Goal: Information Seeking & Learning: Learn about a topic

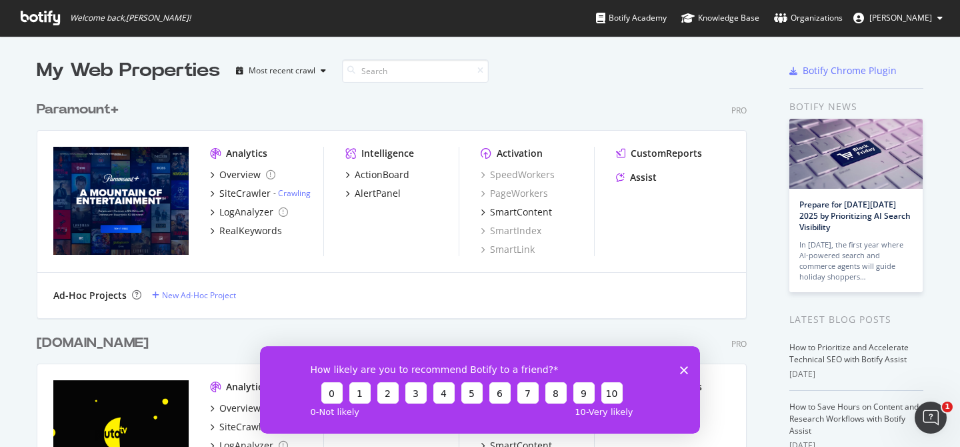
click at [106, 111] on div "Paramount+" at bounding box center [78, 109] width 82 height 19
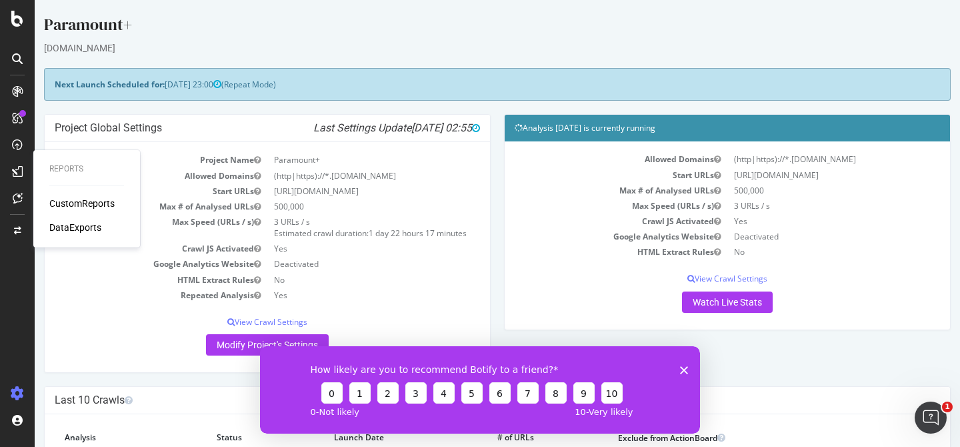
click at [65, 202] on div "CustomReports" at bounding box center [81, 203] width 65 height 13
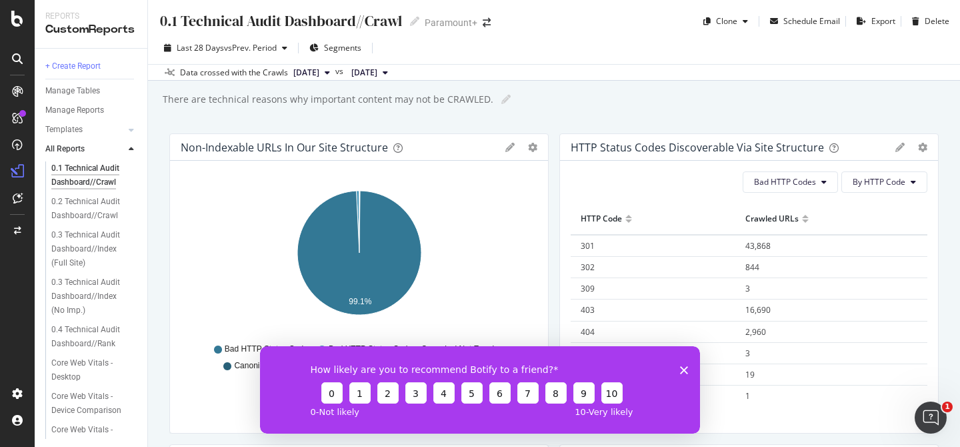
scroll to position [273, 0]
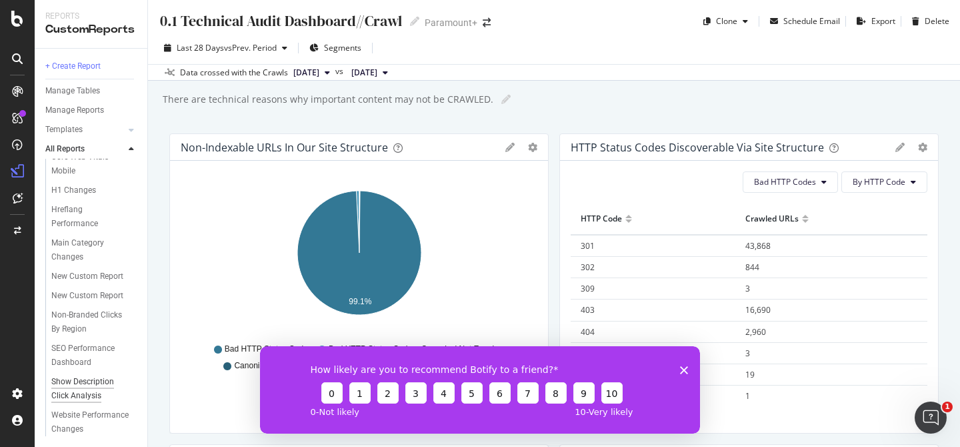
click at [85, 393] on div "Show Description Click Analysis" at bounding box center [89, 389] width 77 height 28
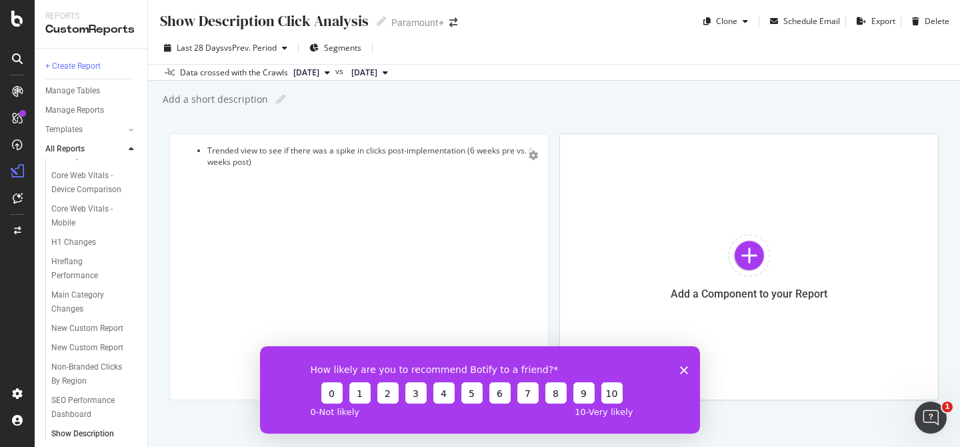
scroll to position [273, 0]
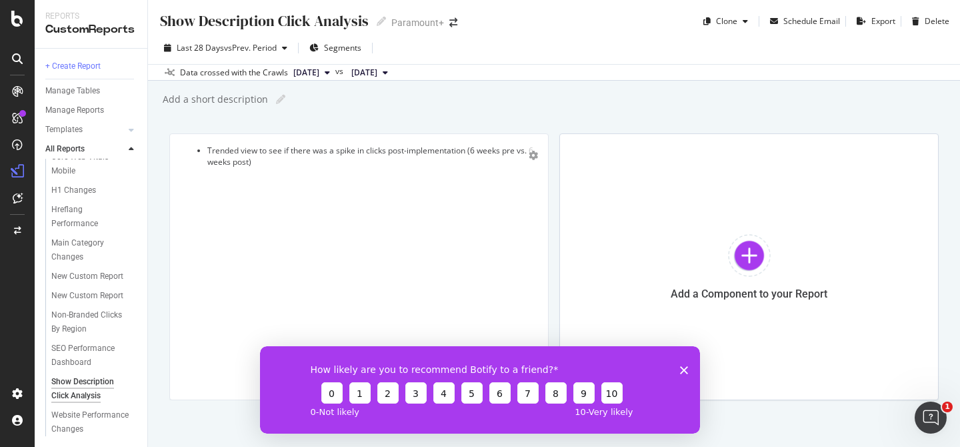
click at [687, 371] on polygon "Close survey" at bounding box center [684, 369] width 8 height 8
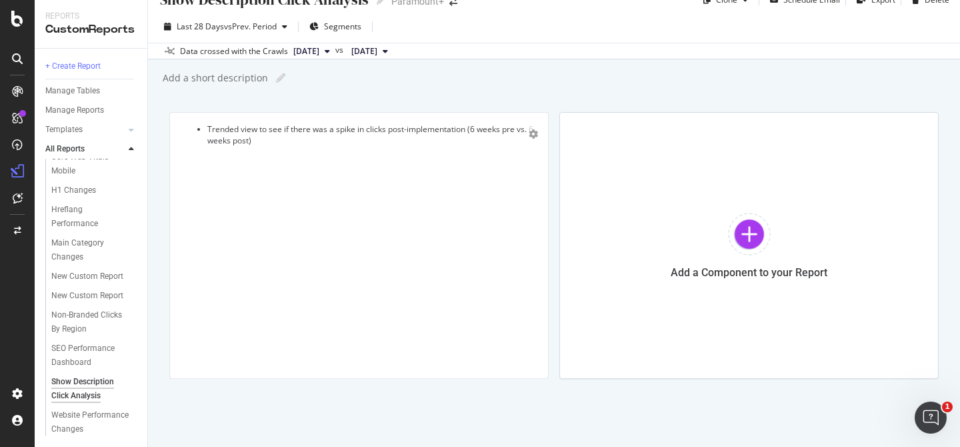
scroll to position [0, 0]
